Goal: Navigation & Orientation: Go to known website

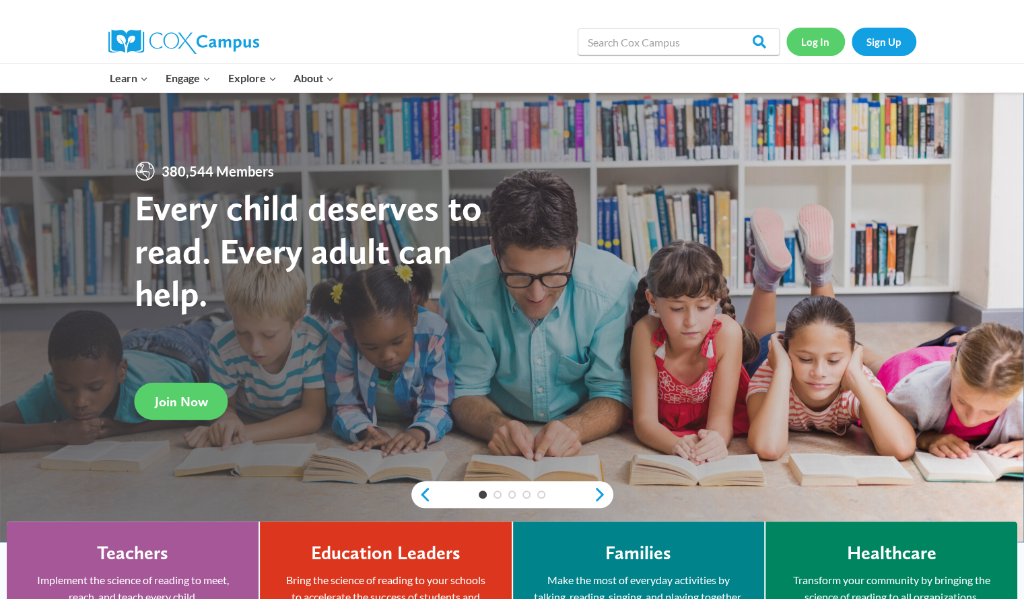
click at [827, 45] on link "Log In" at bounding box center [816, 42] width 59 height 28
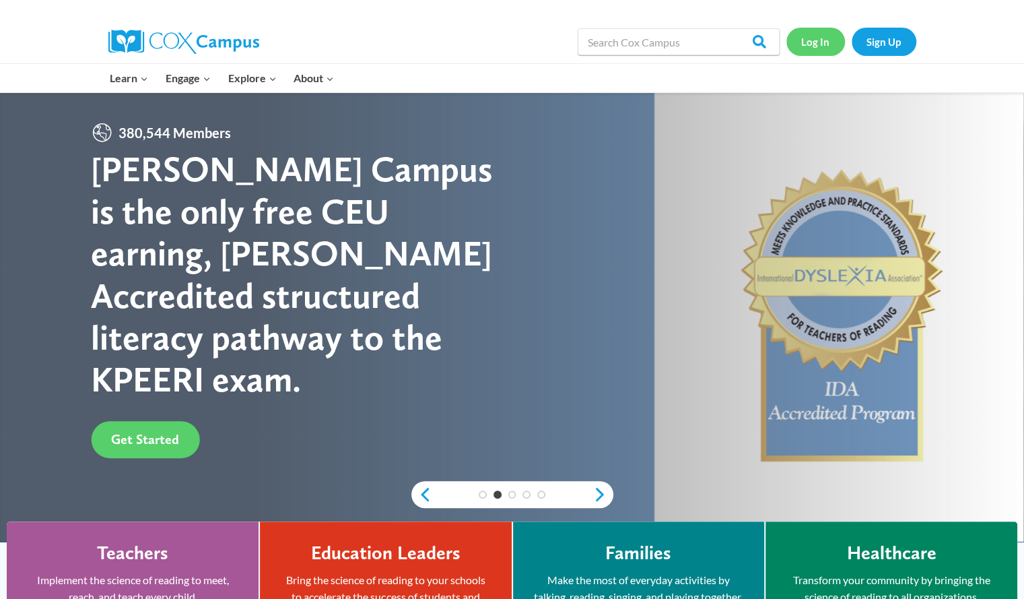
click at [816, 39] on link "Log In" at bounding box center [816, 42] width 59 height 28
